Goal: Contribute content: Contribute content

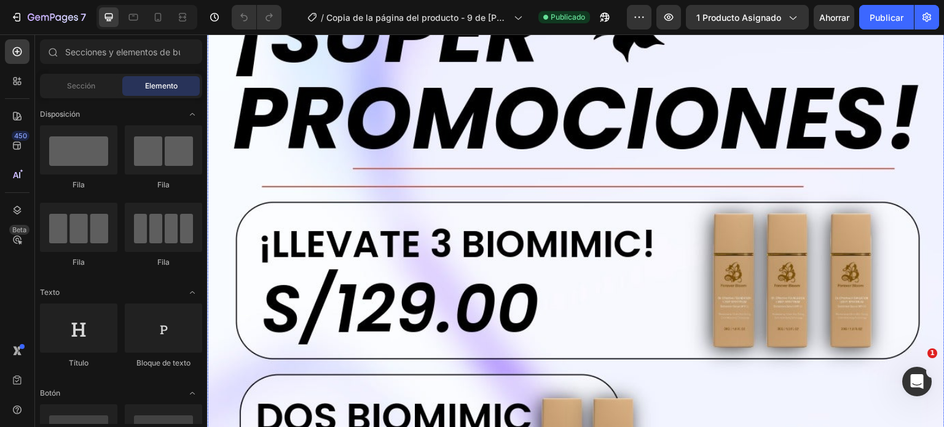
scroll to position [8911, 0]
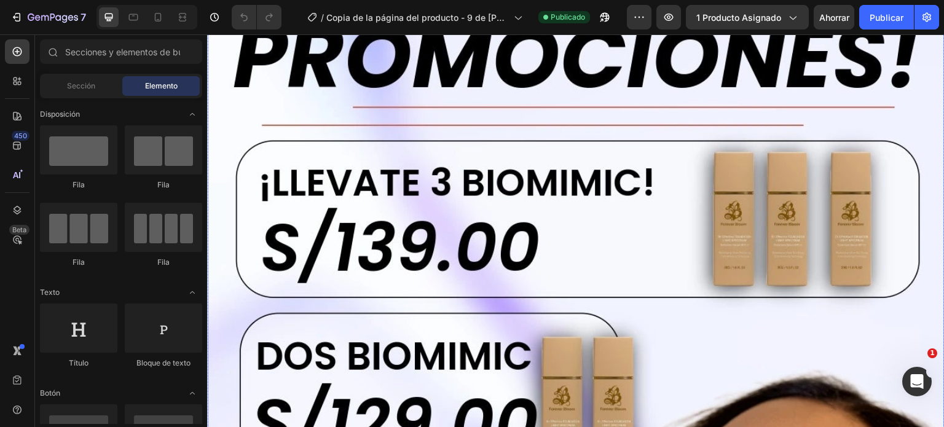
scroll to position [8727, 0]
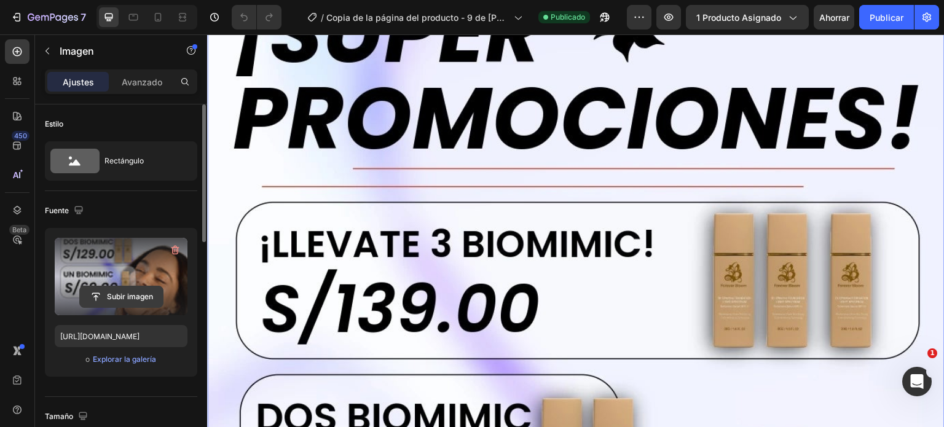
click at [104, 295] on input "file" at bounding box center [121, 296] width 83 height 21
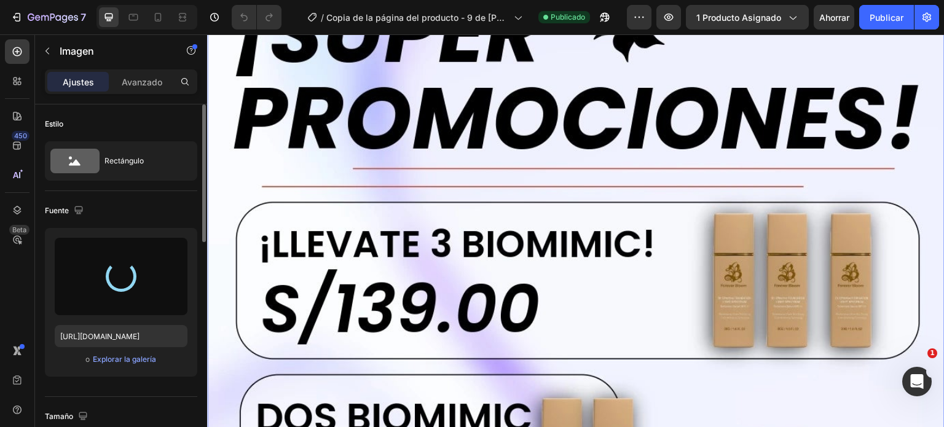
type input "https://cdn.shopify.com/s/files/1/0831/5332/2271/files/gempages_517943628526519…"
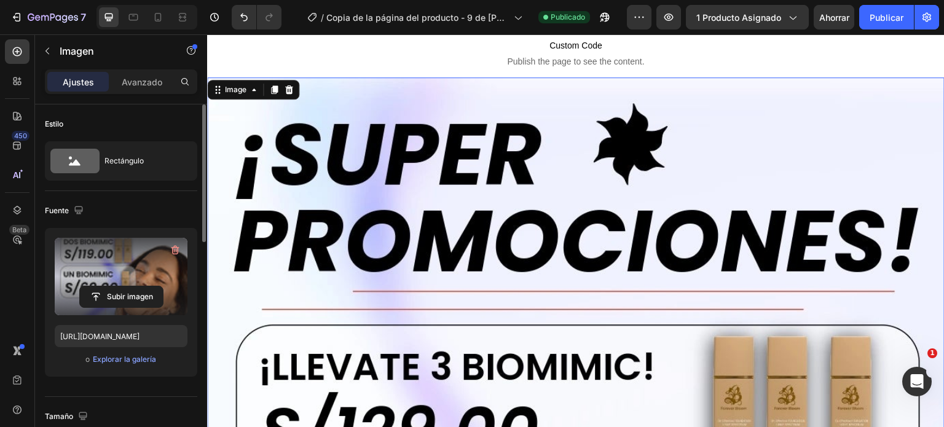
scroll to position [8419, 0]
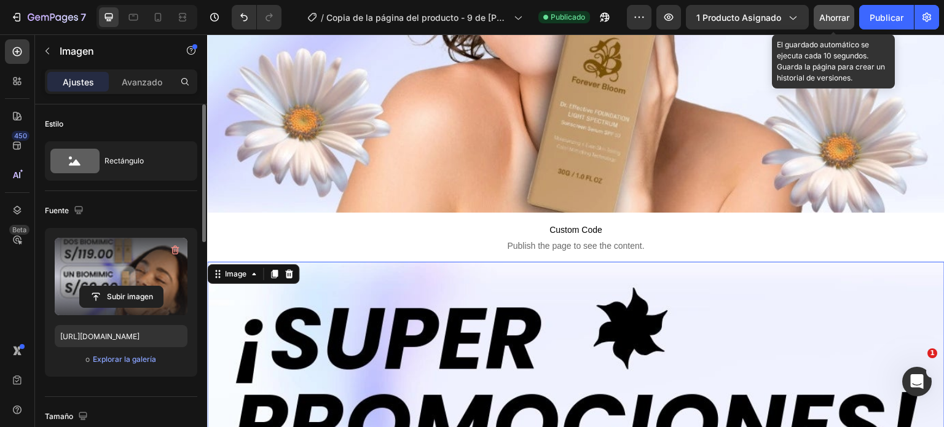
click at [834, 17] on font "Ahorrar" at bounding box center [834, 17] width 30 height 10
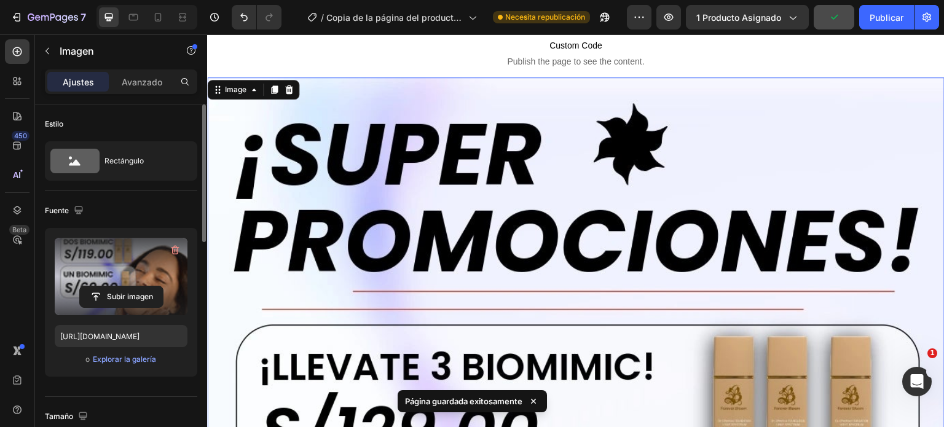
scroll to position [8788, 0]
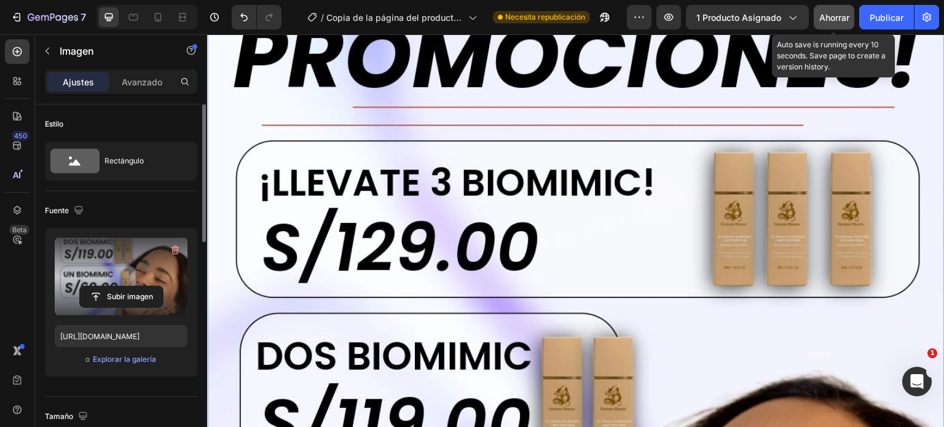
click at [830, 14] on font "Ahorrar" at bounding box center [834, 17] width 30 height 10
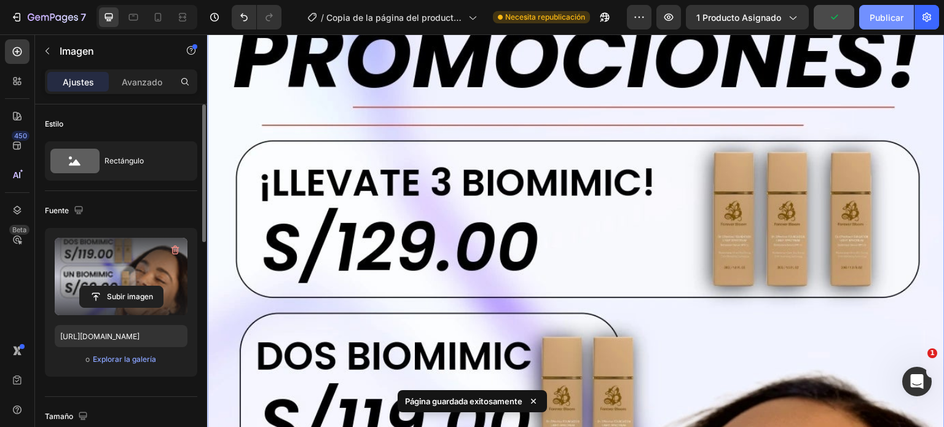
click at [887, 18] on font "Publicar" at bounding box center [887, 17] width 34 height 10
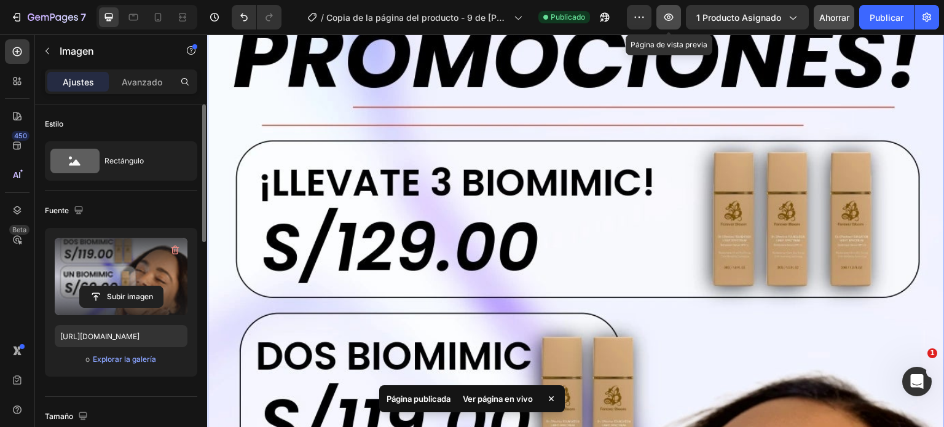
click at [674, 14] on icon "button" at bounding box center [668, 17] width 12 height 12
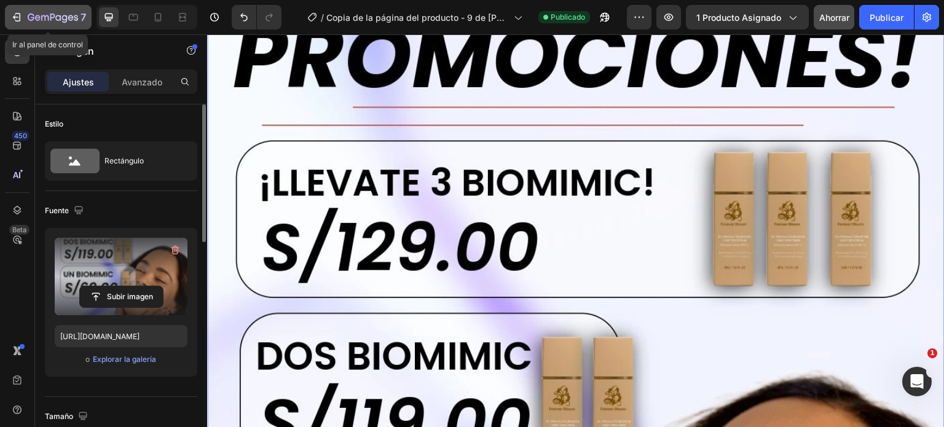
click at [12, 14] on icon "button" at bounding box center [16, 17] width 12 height 12
